Goal: Task Accomplishment & Management: Manage account settings

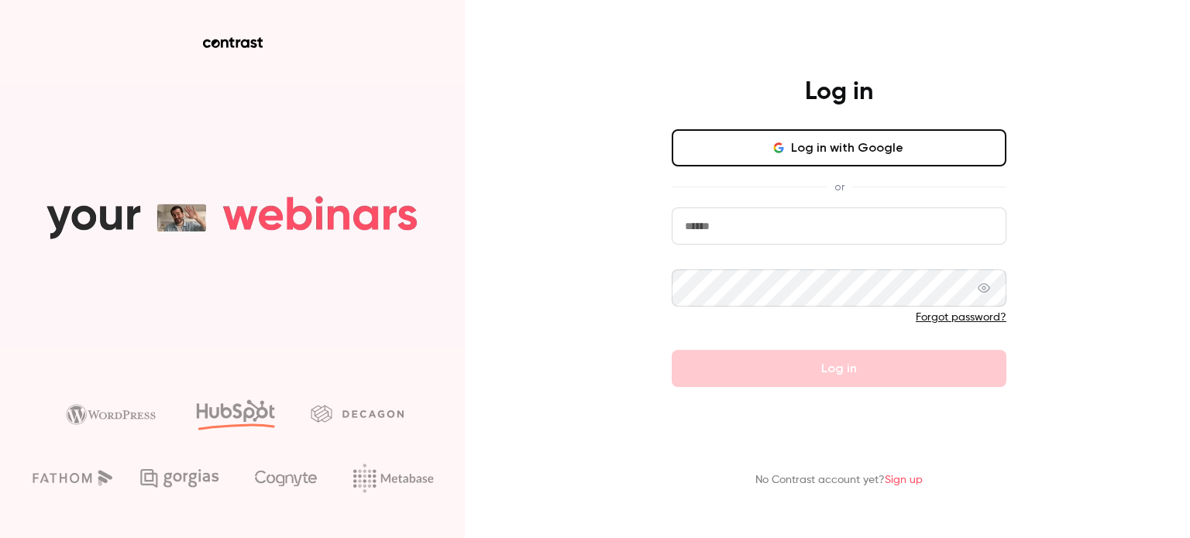
type input "**********"
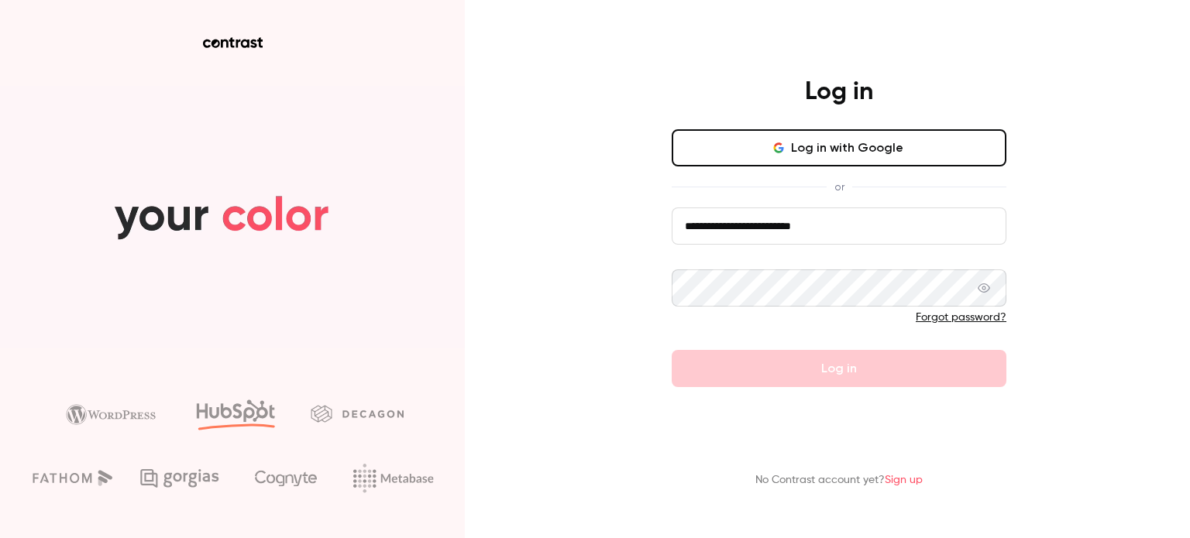
click at [1173, 82] on div "**********" at bounding box center [595, 269] width 1190 height 538
